Goal: Information Seeking & Learning: Learn about a topic

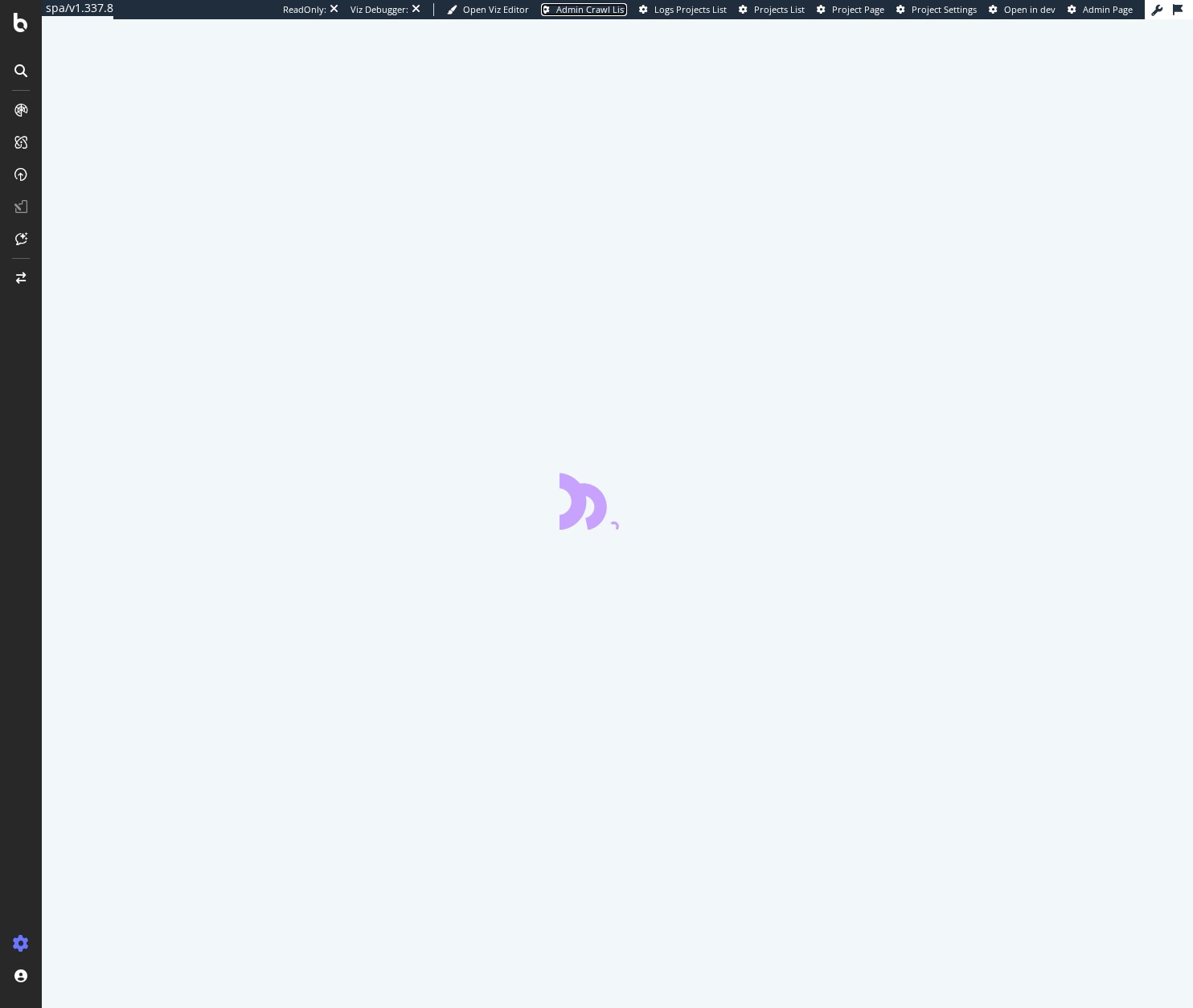
click at [587, 8] on span "Admin Crawl List" at bounding box center [592, 9] width 71 height 12
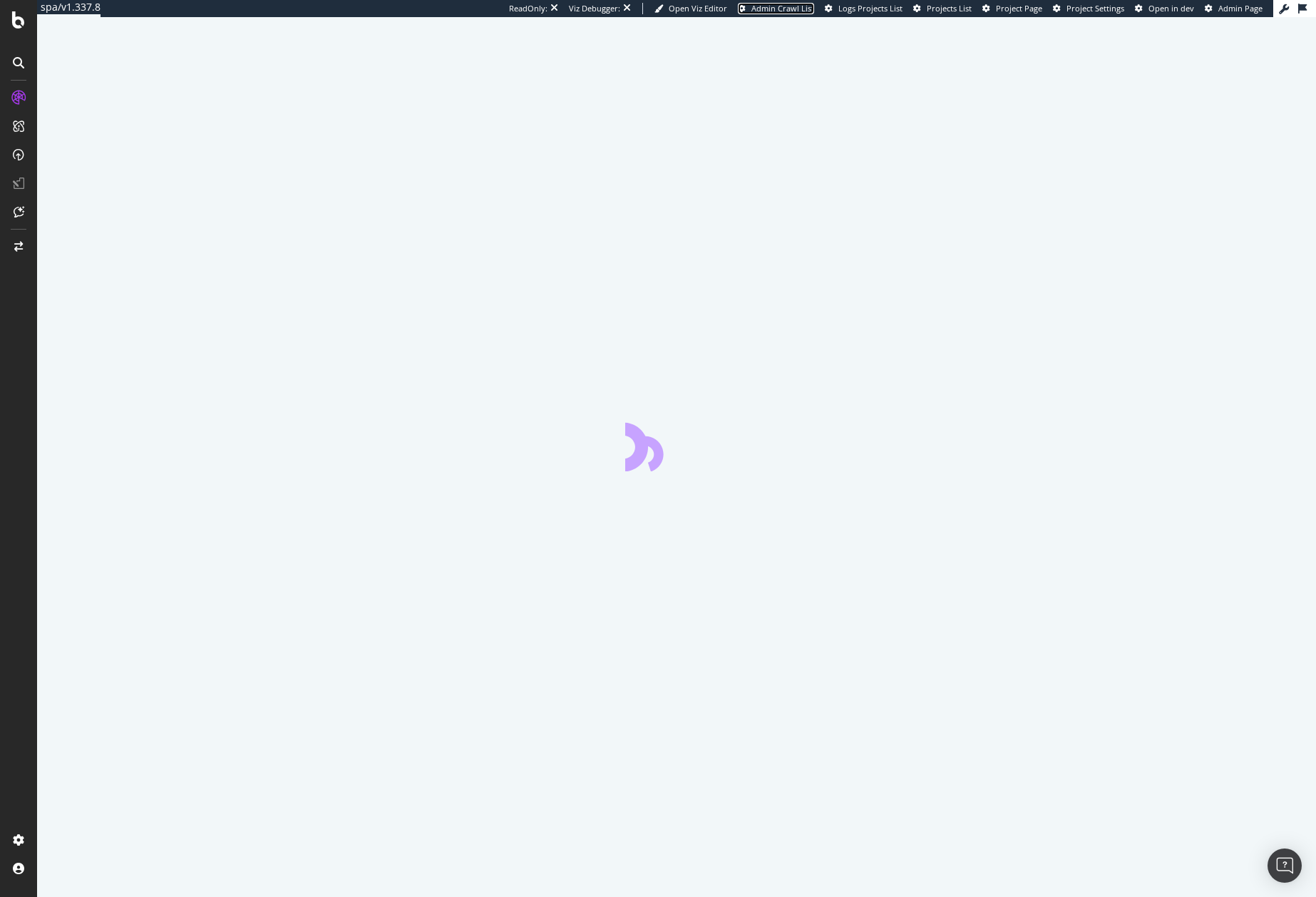
click at [751, 9] on span "Admin Crawl List" at bounding box center [783, 8] width 63 height 11
